Goal: Task Accomplishment & Management: Complete application form

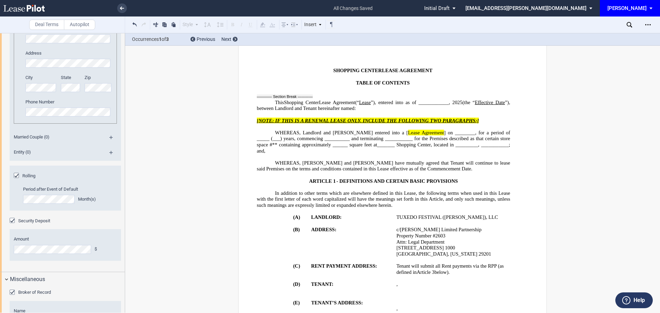
scroll to position [34, 0]
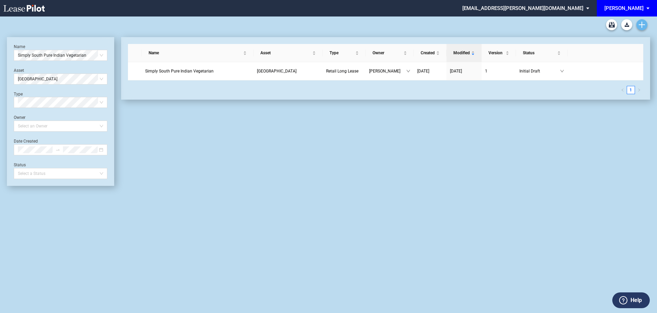
click at [642, 25] on use "Create new document" at bounding box center [641, 25] width 6 height 6
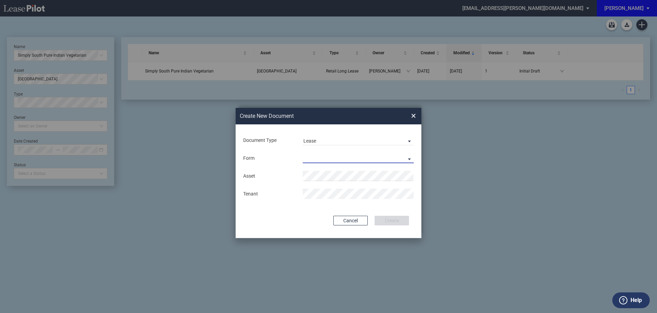
click at [330, 157] on md-select "Retail Long Lease Retail Short Lease" at bounding box center [358, 158] width 111 height 10
drag, startPoint x: 330, startPoint y: 158, endPoint x: 326, endPoint y: 167, distance: 9.8
click at [330, 159] on div "Retail Long Lease" at bounding box center [324, 159] width 43 height 8
click at [313, 192] on span "Tux" at bounding box center [312, 190] width 8 height 6
click at [385, 219] on button "Create" at bounding box center [391, 221] width 34 height 10
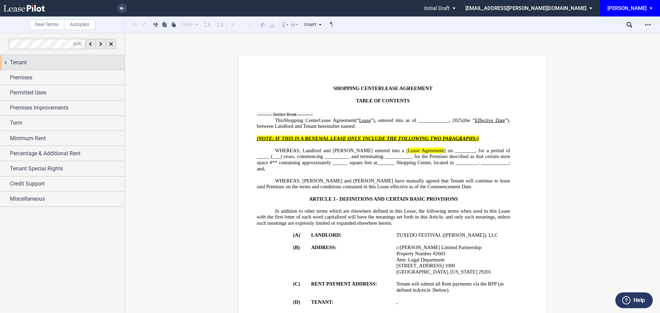
click at [24, 63] on span "Tenant" at bounding box center [18, 62] width 17 height 8
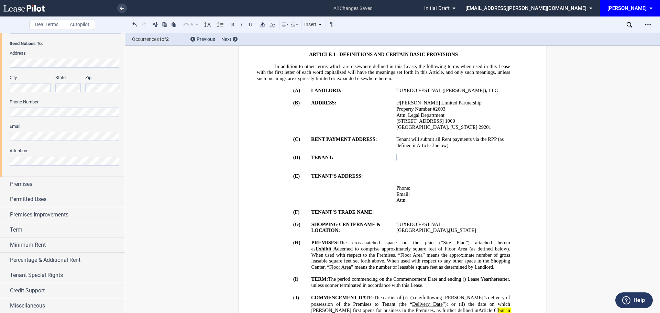
scroll to position [162, 0]
click at [22, 181] on span "Premises" at bounding box center [21, 183] width 22 height 8
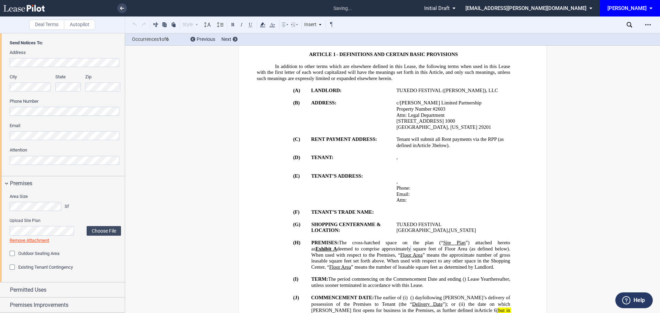
click at [94, 267] on div "Existing Tenant Contingency" at bounding box center [65, 267] width 111 height 7
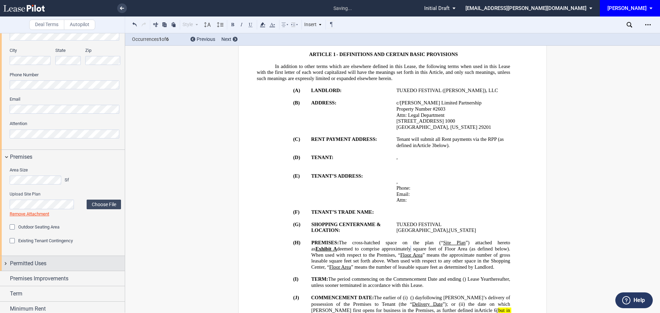
scroll to position [196, 0]
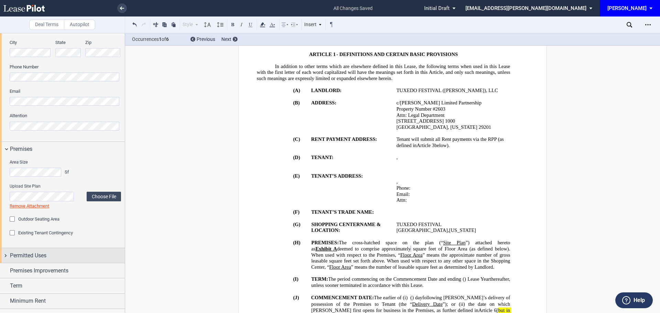
click at [25, 258] on span "Permitted Uses" at bounding box center [28, 256] width 36 height 8
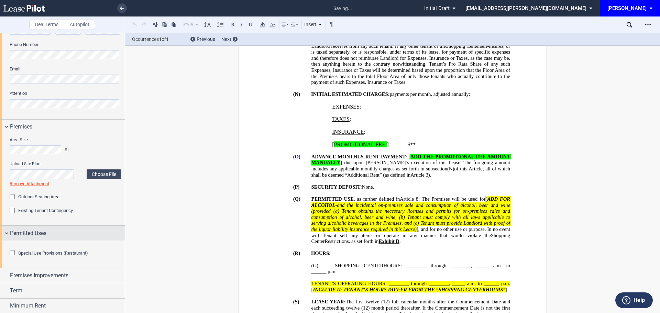
scroll to position [231, 0]
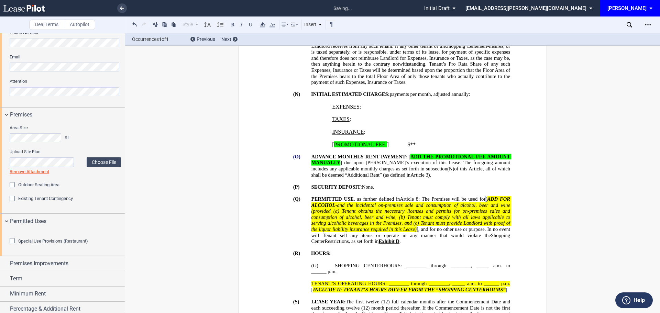
click at [11, 245] on div "Special Use Provisions (Restaurant)" at bounding box center [13, 241] width 7 height 7
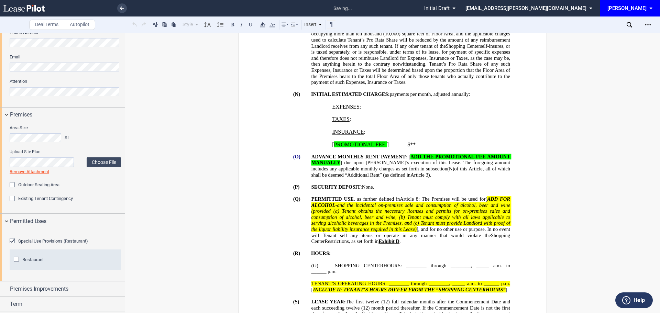
click at [18, 264] on div "Restaurant" at bounding box center [17, 260] width 7 height 7
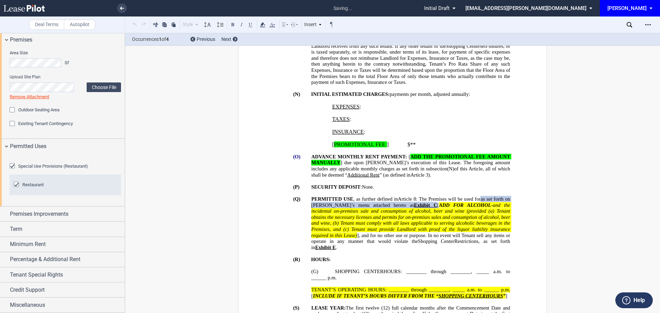
scroll to position [334, 0]
click at [71, 218] on div "Premises Improvements" at bounding box center [67, 214] width 115 height 8
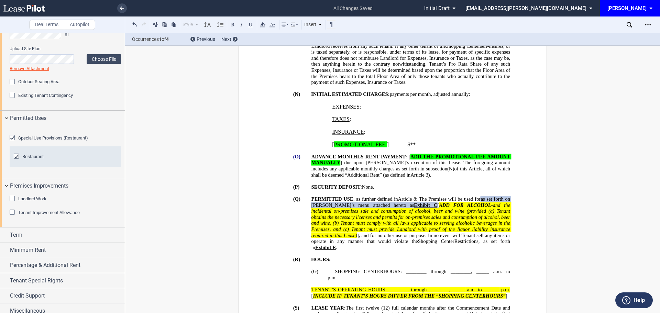
click at [12, 217] on div "Tenant Improvement Allowance" at bounding box center [13, 213] width 7 height 7
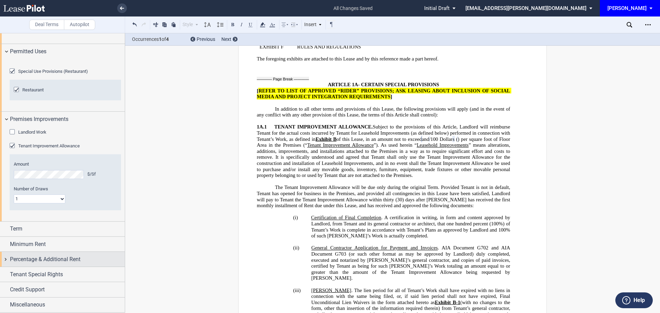
scroll to position [437, 0]
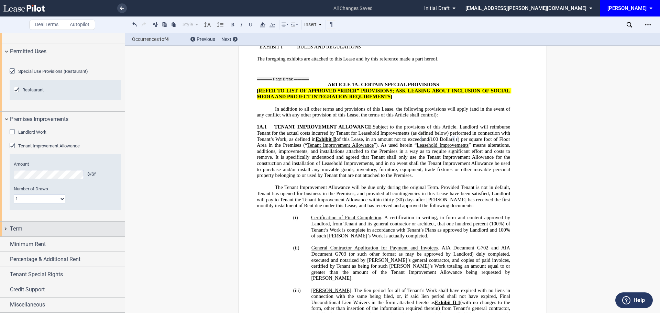
click at [16, 226] on div "Term" at bounding box center [62, 229] width 125 height 15
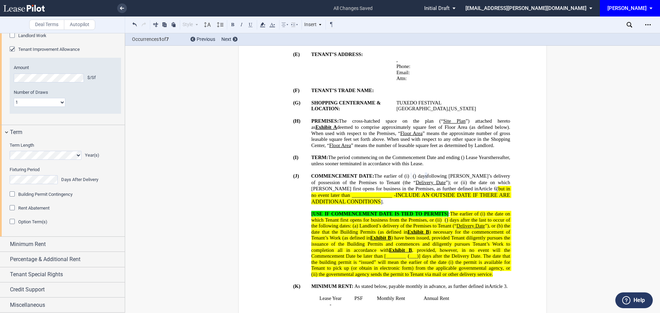
scroll to position [506, 0]
click at [12, 212] on div "Rent Abatement" at bounding box center [13, 208] width 7 height 7
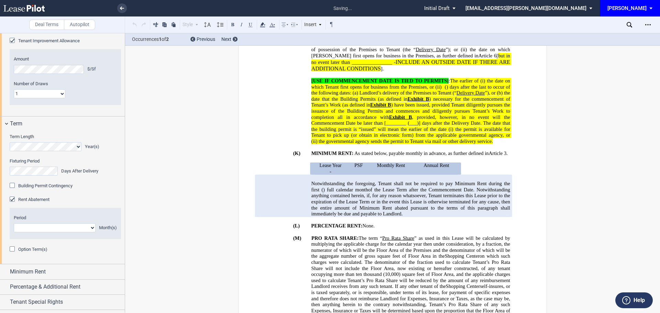
scroll to position [416, 0]
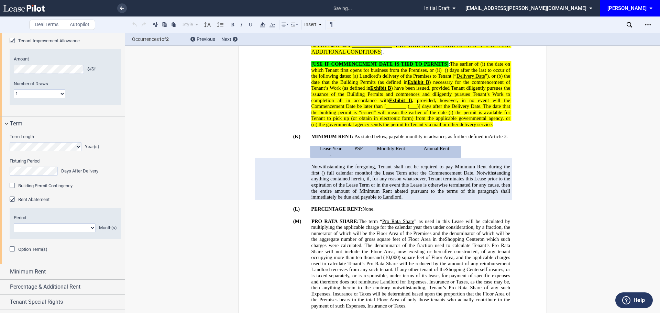
click at [43, 232] on select "1 2 3 4 5 6 7 8 9 10 11" at bounding box center [55, 227] width 82 height 9
select select "number:1"
click at [14, 232] on select "1 2 3 4 5 6 7 8 9 10 11" at bounding box center [55, 227] width 82 height 9
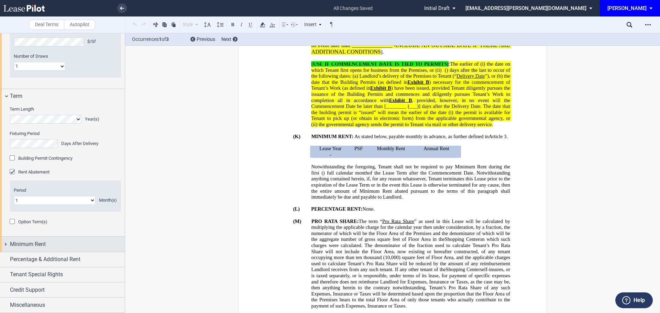
scroll to position [571, 0]
click at [26, 233] on div "Term Length Year(s) Extended Term Not Applicable in a Termination Fixturing Per…" at bounding box center [62, 170] width 125 height 133
click at [26, 245] on span "Minimum Rent" at bounding box center [28, 244] width 36 height 8
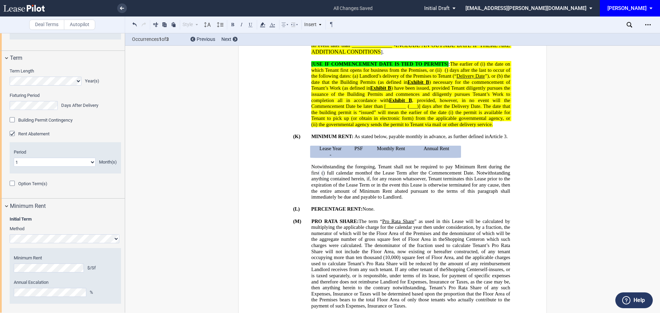
scroll to position [640, 0]
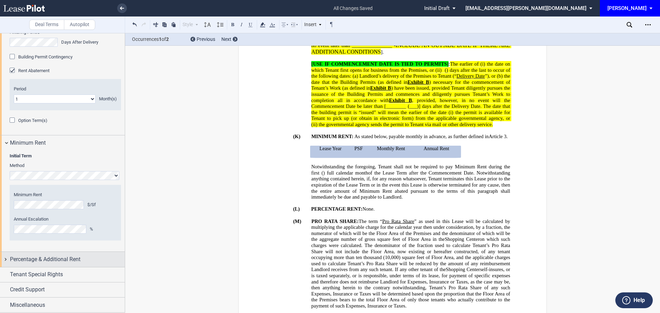
click at [41, 258] on span "Percentage & Additional Rent" at bounding box center [45, 259] width 70 height 8
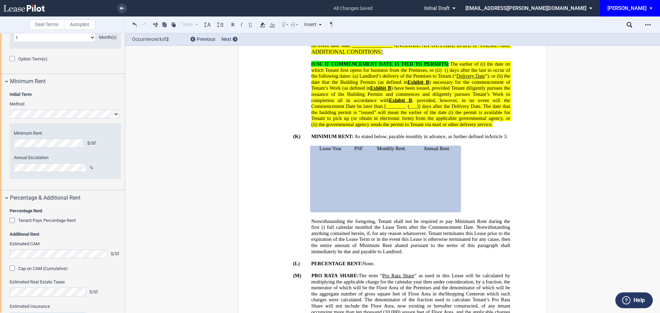
scroll to position [741, 0]
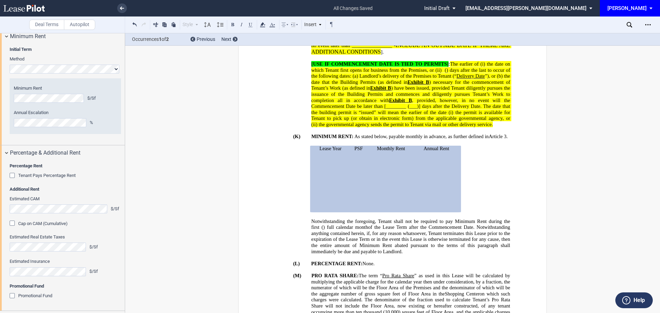
click at [12, 180] on div "Tenant Pays Percentage Rent" at bounding box center [13, 176] width 7 height 7
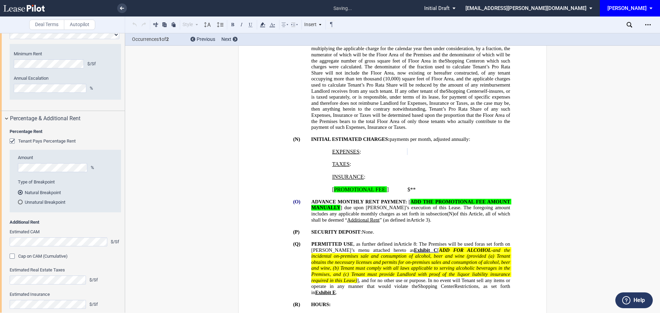
scroll to position [759, 0]
click at [10, 261] on div "Cap on CAM (Cumulative)" at bounding box center [13, 257] width 7 height 7
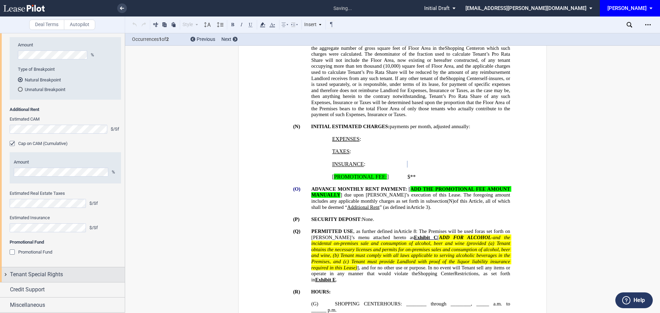
scroll to position [926, 0]
click at [52, 273] on span "Tenant Special Rights" at bounding box center [36, 275] width 53 height 8
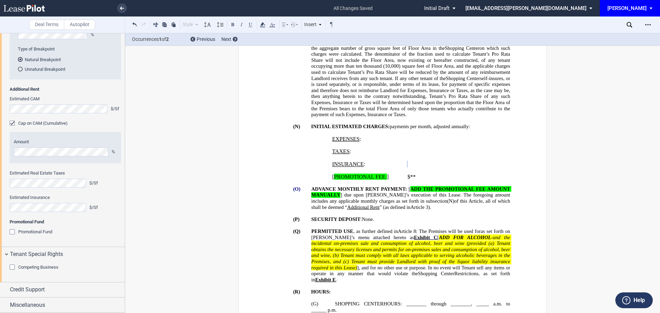
scroll to position [947, 0]
click at [41, 290] on span "Credit Support" at bounding box center [27, 290] width 35 height 8
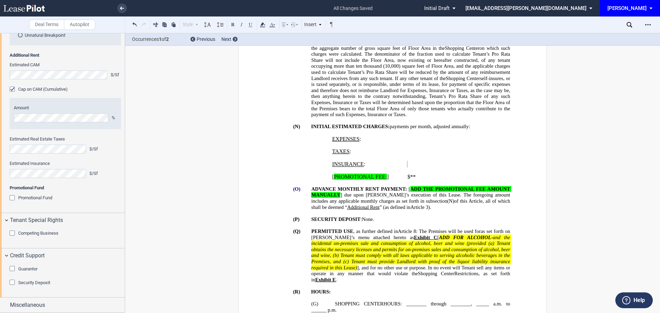
scroll to position [981, 0]
click at [11, 269] on div "Guarantor" at bounding box center [13, 269] width 7 height 7
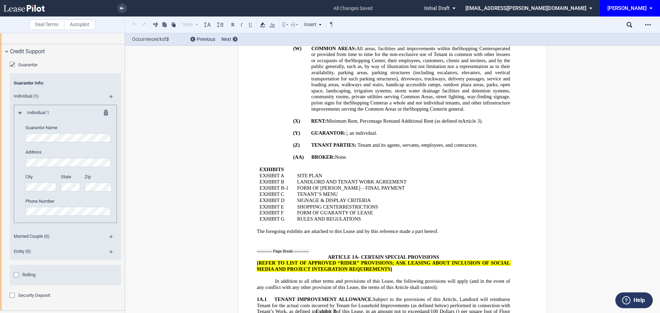
scroll to position [1153, 0]
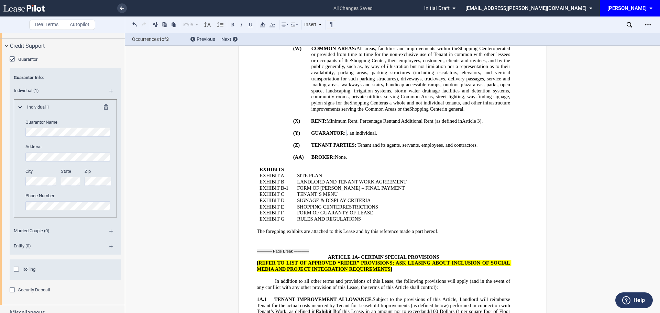
click at [108, 99] on div "Individual (1)" at bounding box center [65, 91] width 111 height 15
click at [110, 98] on md-icon at bounding box center [113, 93] width 9 height 8
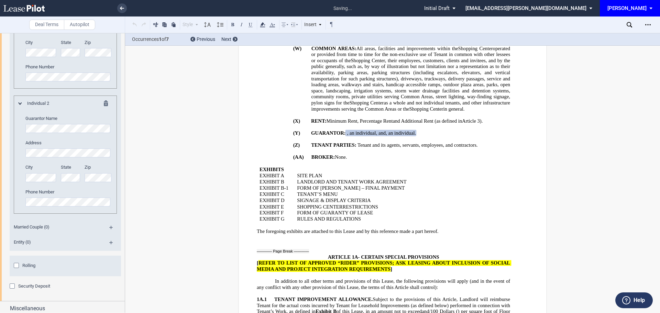
scroll to position [1290, 0]
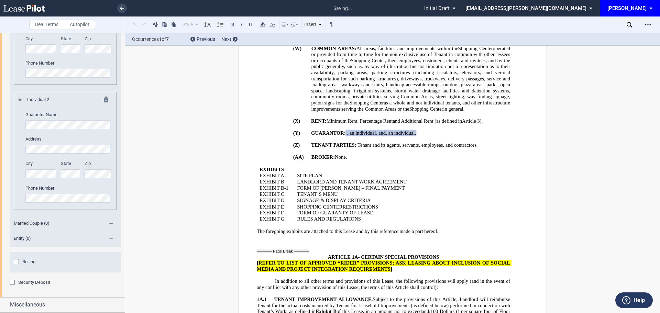
click at [52, 165] on div "Guarantor Name Address City State Zip" at bounding box center [68, 161] width 87 height 98
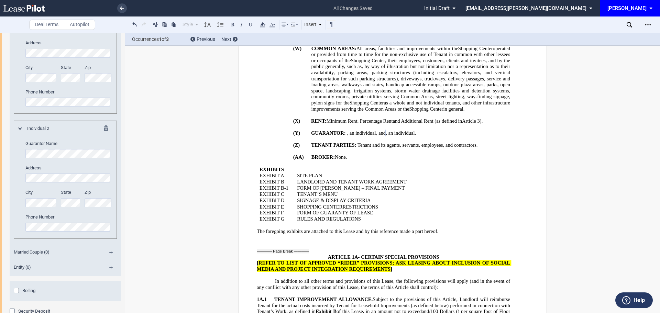
scroll to position [1221, 0]
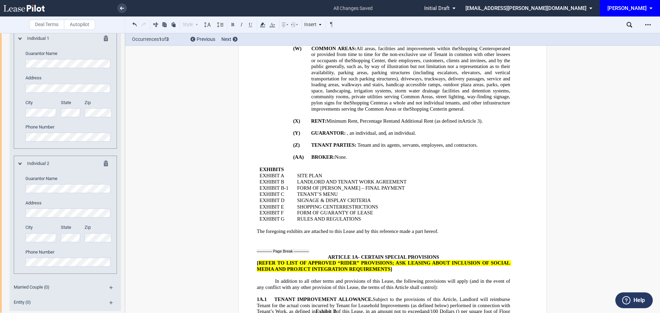
click at [107, 31] on div "Individual (2)" at bounding box center [65, 22] width 111 height 15
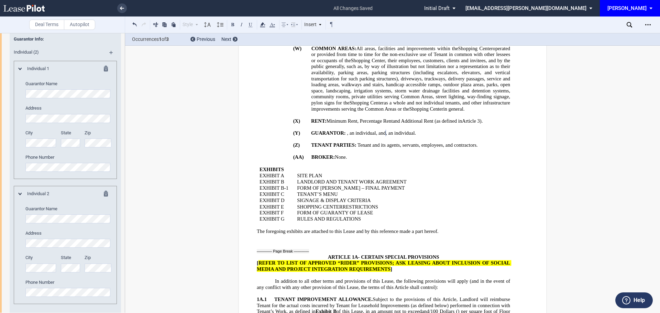
scroll to position [1186, 0]
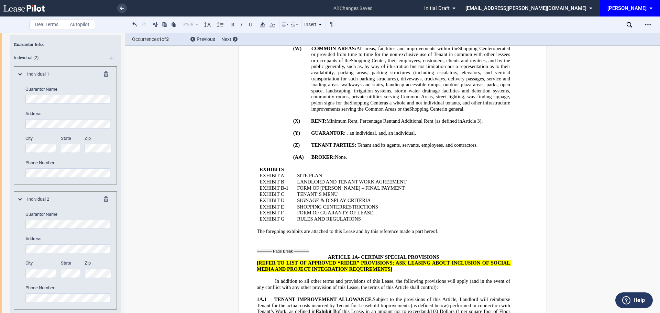
click at [110, 65] on md-icon at bounding box center [113, 60] width 9 height 8
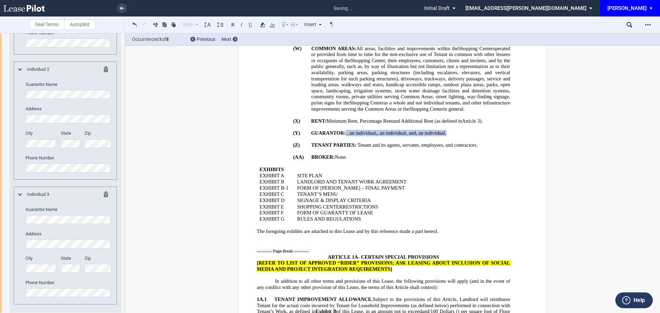
scroll to position [1323, 0]
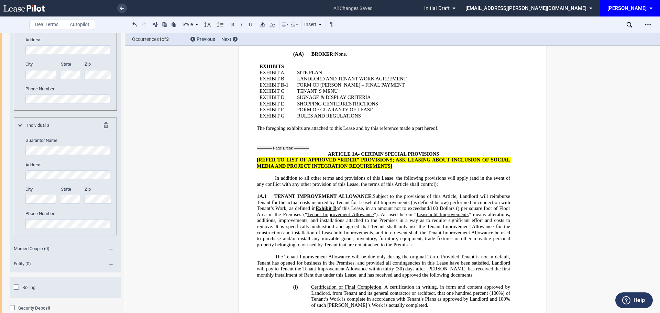
scroll to position [1426, 0]
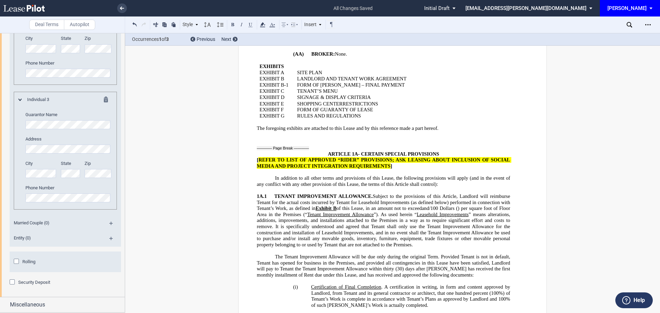
click at [17, 266] on div "Rolling" at bounding box center [17, 262] width 7 height 7
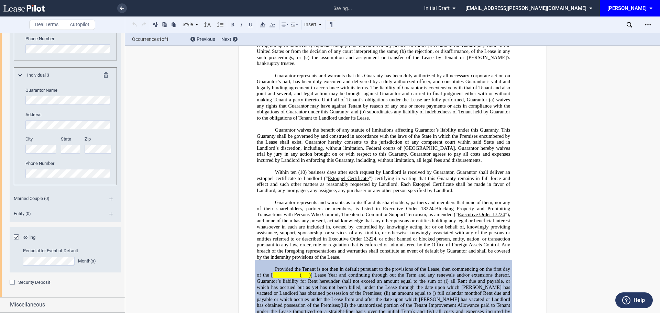
scroll to position [1473, 0]
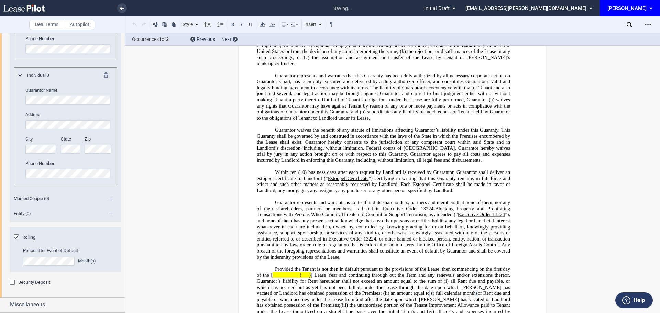
click at [157, 241] on div "Deal Terms Autopilot Style ARTICLE 1 (A) Section 1A.1 Subsection (a) Subsection…" at bounding box center [330, 173] width 660 height 280
click at [12, 282] on div "Security Deposit" at bounding box center [13, 283] width 7 height 7
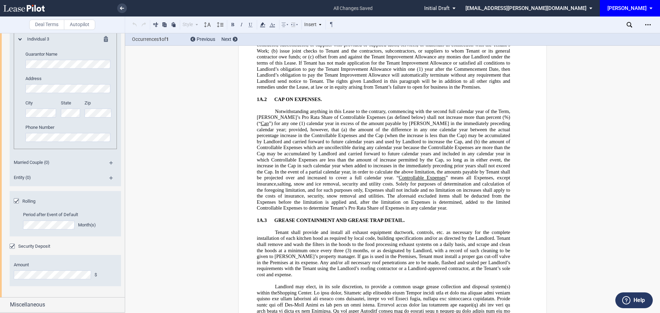
scroll to position [1509, 0]
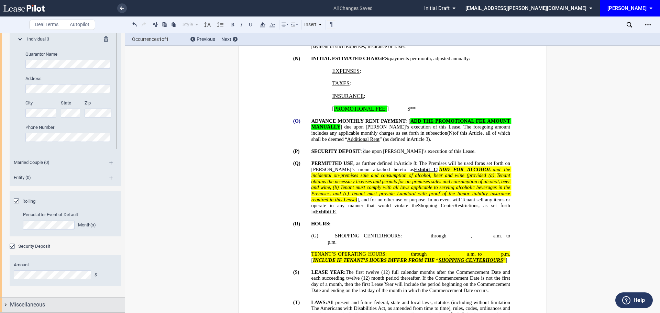
click at [34, 305] on span "Miscellaneous" at bounding box center [27, 305] width 35 height 8
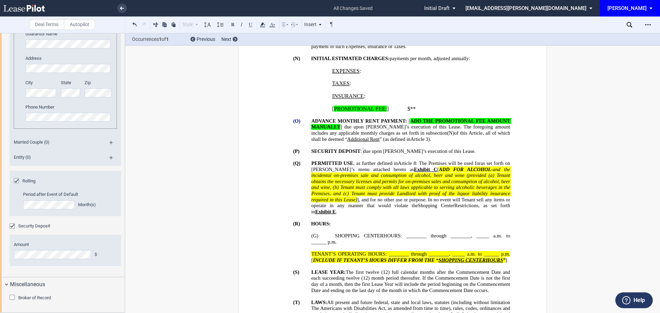
drag, startPoint x: 125, startPoint y: 276, endPoint x: 124, endPoint y: 301, distance: 24.8
click at [124, 301] on div at bounding box center [62, 173] width 125 height 280
click at [11, 299] on div "Broker of Record" at bounding box center [13, 298] width 7 height 7
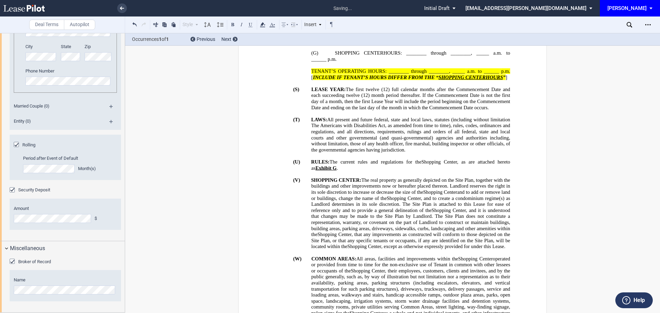
scroll to position [885, 0]
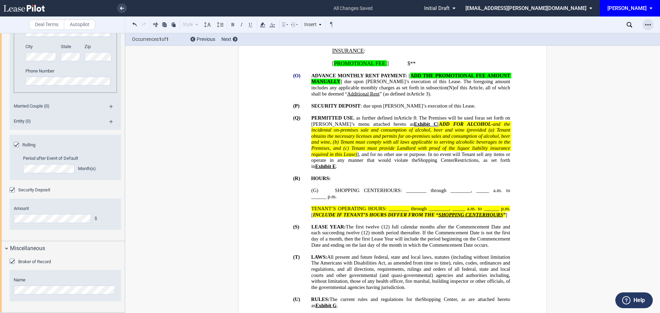
click at [646, 24] on use "Open Lease options menu" at bounding box center [648, 24] width 6 height 1
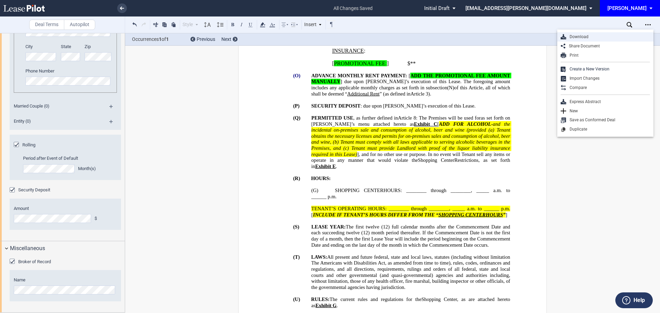
click at [580, 36] on div "Download" at bounding box center [608, 37] width 84 height 6
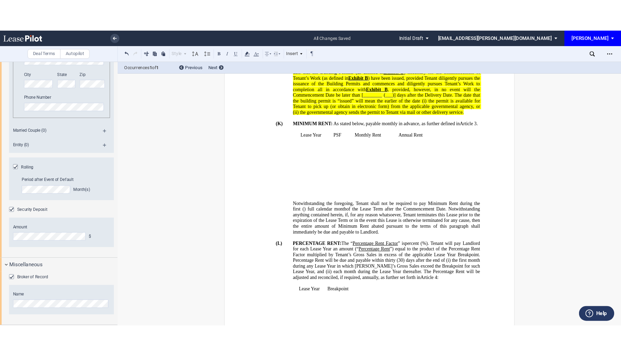
scroll to position [438, 0]
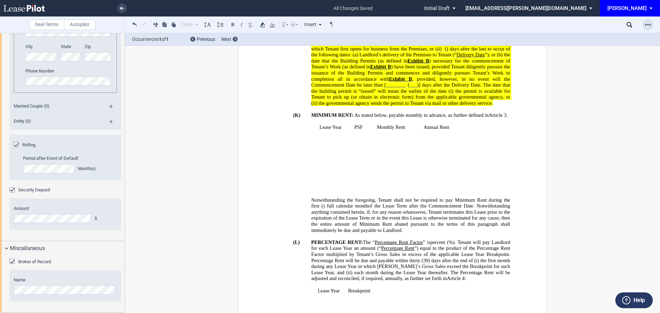
click at [651, 23] on div "Open Lease options menu" at bounding box center [648, 24] width 11 height 11
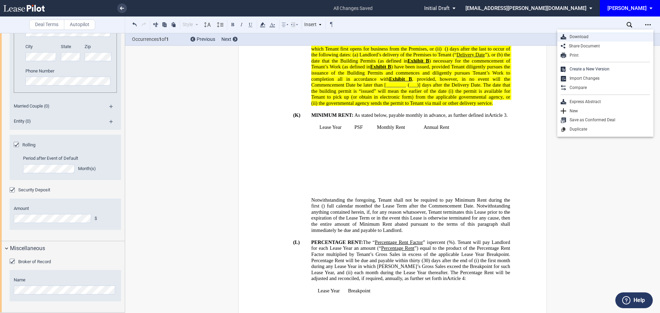
click at [581, 37] on div "Download" at bounding box center [608, 37] width 84 height 6
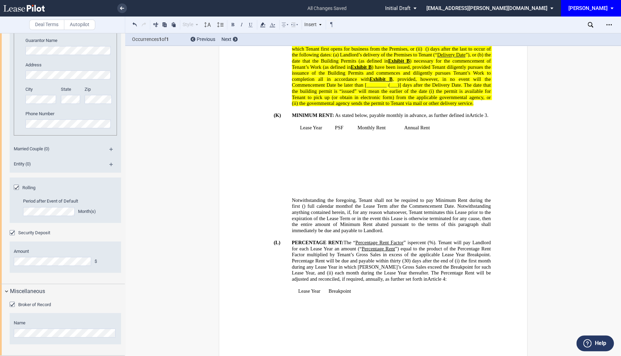
scroll to position [1423, 0]
